Goal: Find specific page/section: Find specific page/section

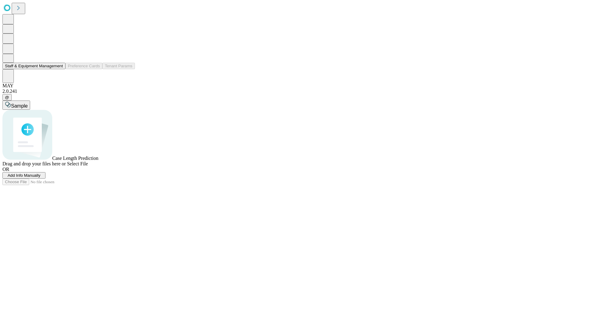
click at [59, 69] on button "Staff & Equipment Management" at bounding box center [33, 66] width 63 height 6
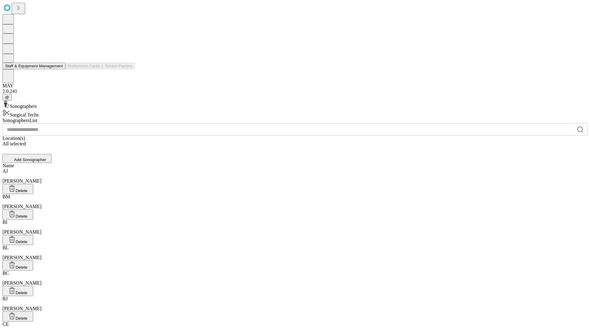
click at [59, 69] on button "Staff & Equipment Management" at bounding box center [33, 66] width 63 height 6
